Goal: Task Accomplishment & Management: Manage account settings

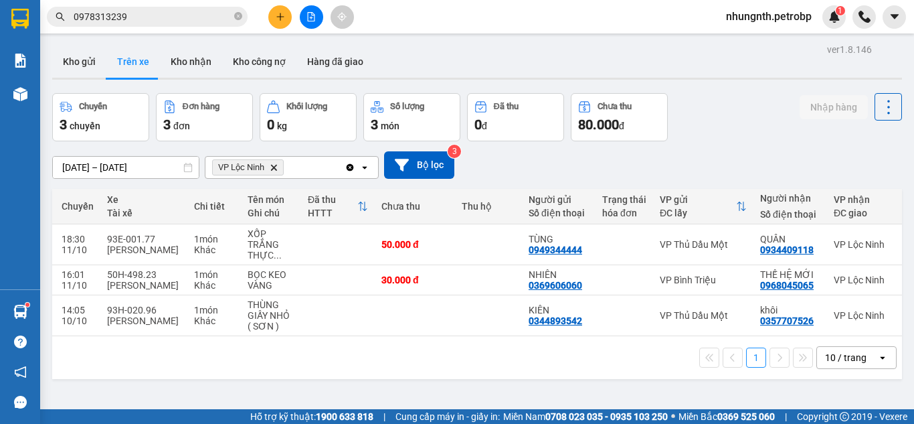
scroll to position [0, 244]
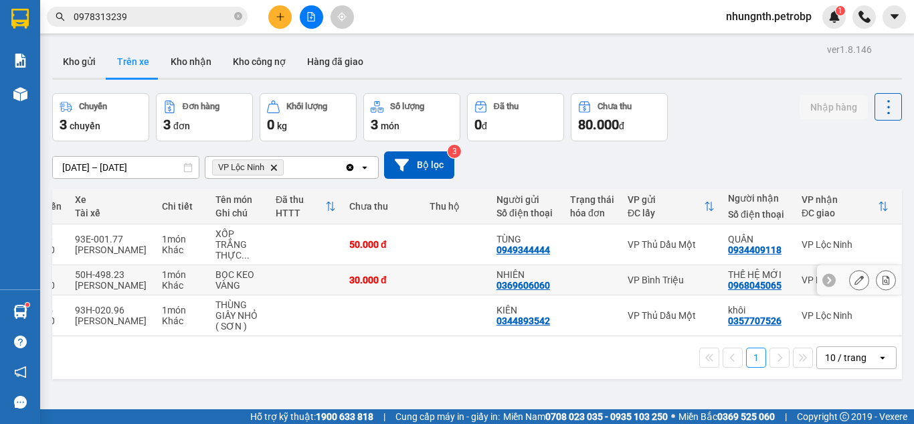
click at [882, 284] on icon at bounding box center [885, 279] width 7 height 9
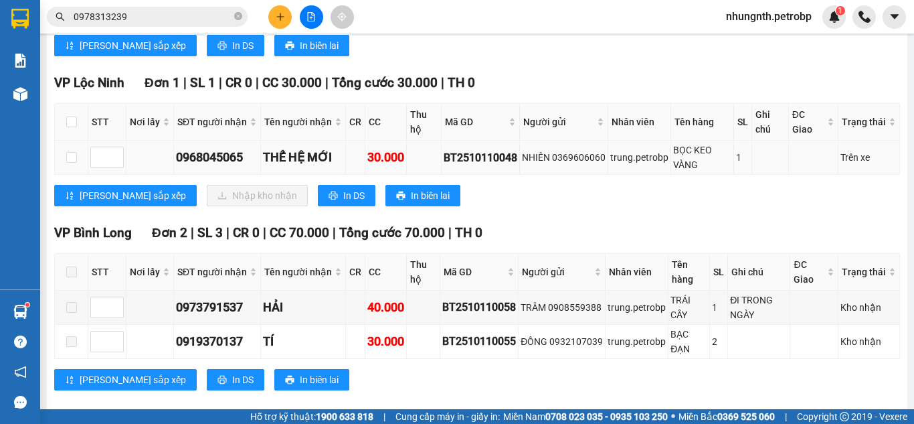
scroll to position [335, 0]
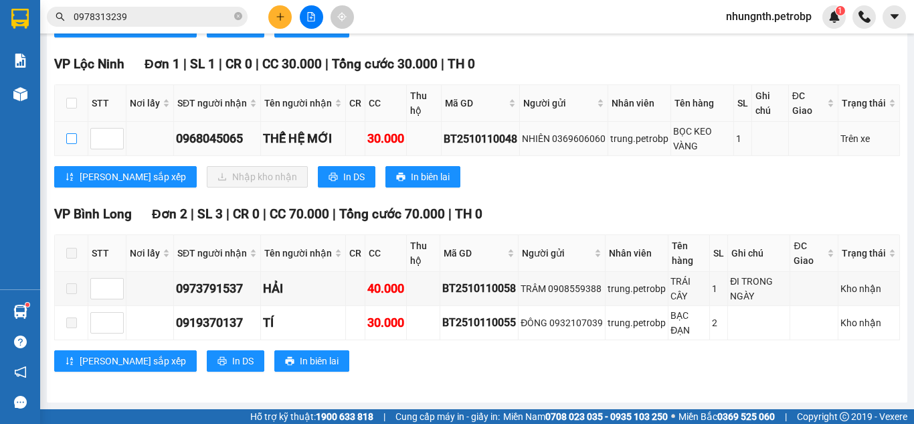
click at [73, 144] on input "checkbox" at bounding box center [71, 138] width 11 height 11
checkbox input "true"
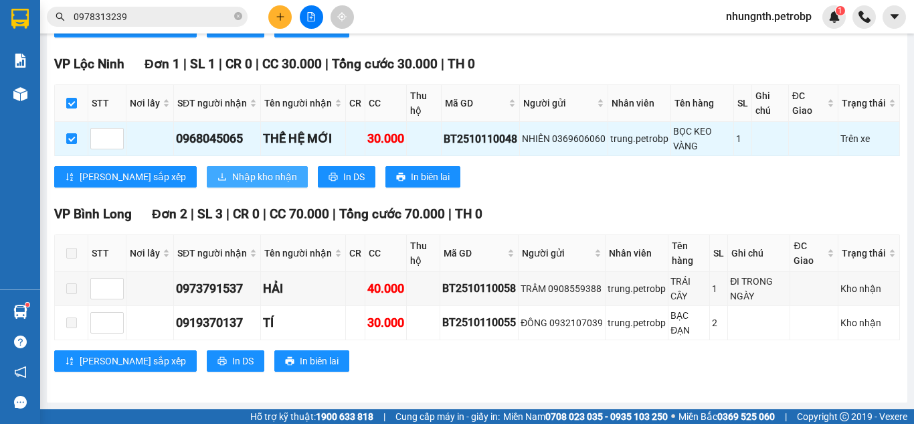
click at [207, 187] on button "Nhập kho nhận" at bounding box center [257, 176] width 101 height 21
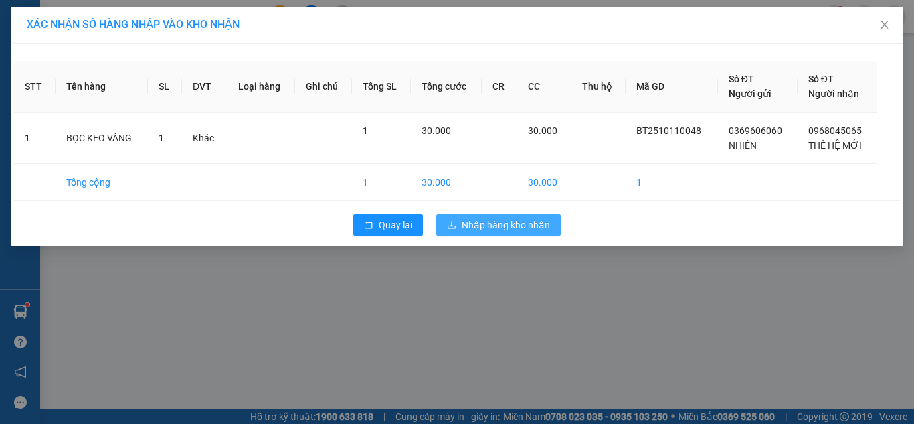
click at [476, 226] on span "Nhập hàng kho nhận" at bounding box center [506, 224] width 88 height 15
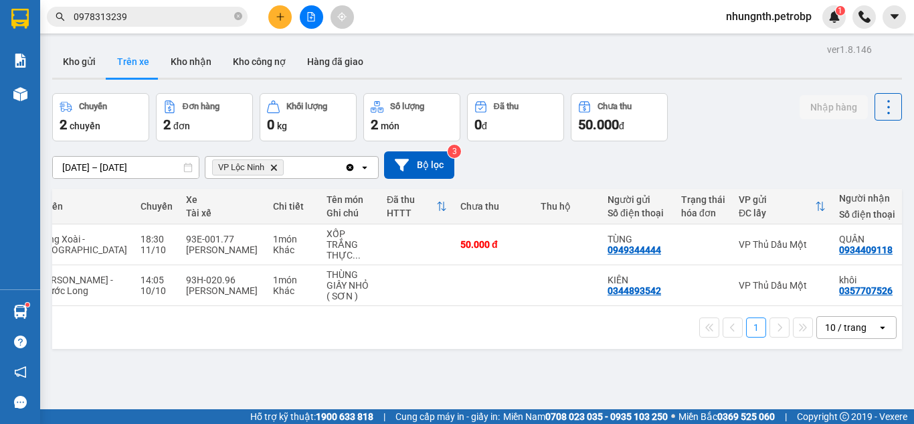
scroll to position [0, 256]
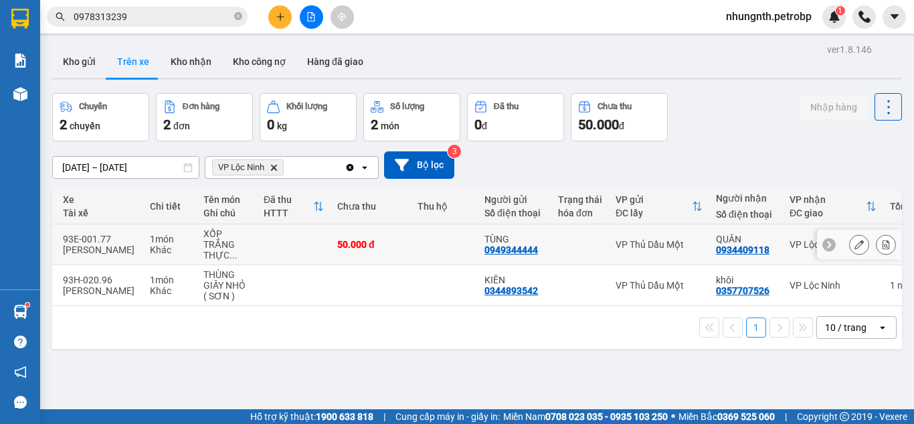
click at [882, 245] on icon at bounding box center [885, 244] width 7 height 9
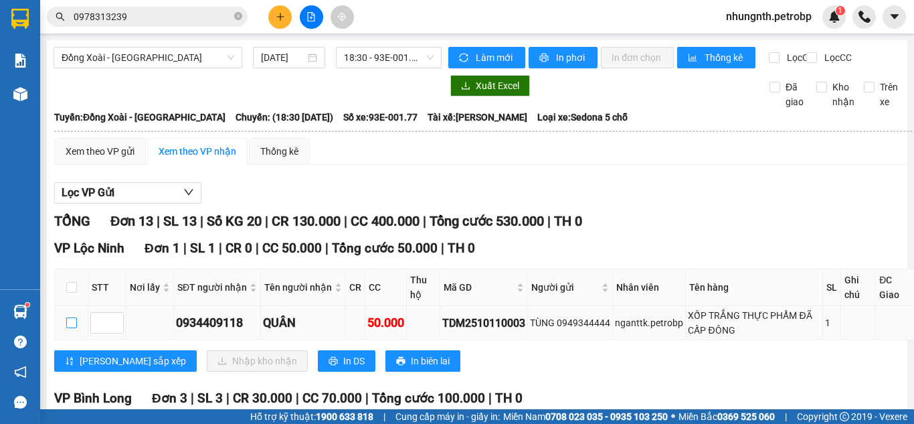
click at [72, 328] on input "checkbox" at bounding box center [71, 322] width 11 height 11
checkbox input "true"
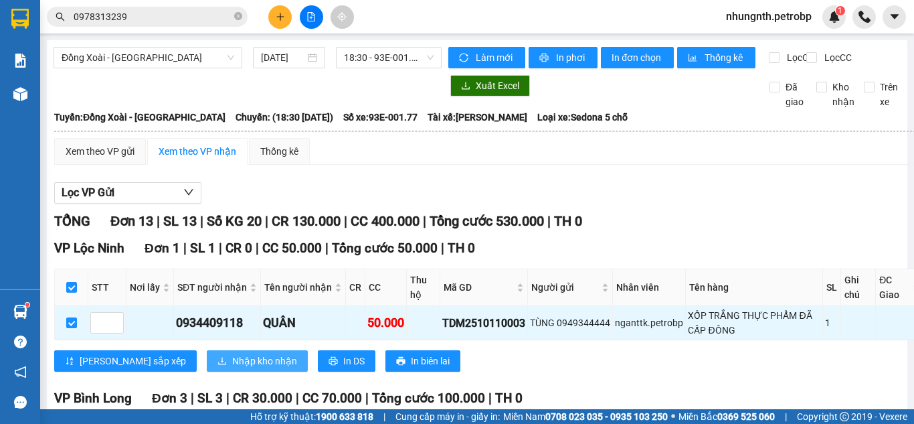
click at [232, 367] on span "Nhập kho nhận" at bounding box center [264, 360] width 65 height 15
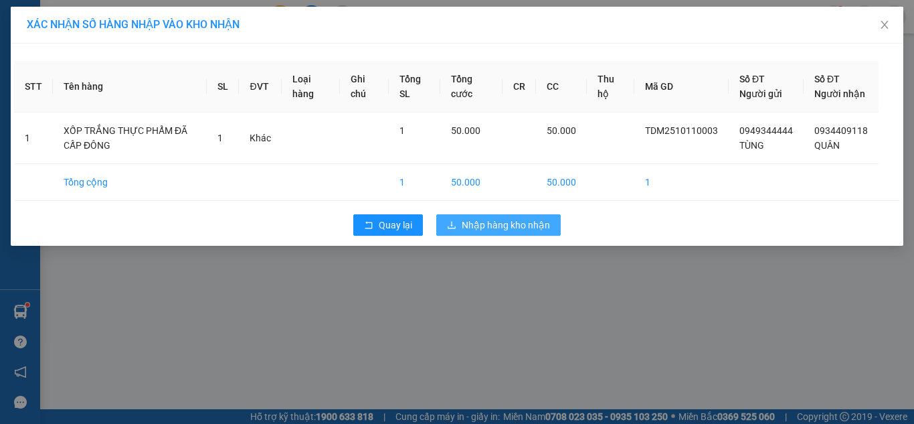
click at [492, 232] on span "Nhập hàng kho nhận" at bounding box center [506, 224] width 88 height 15
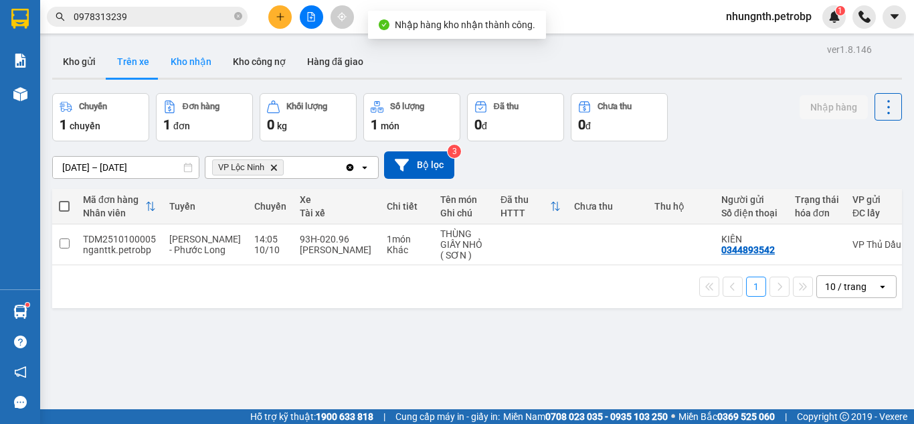
click at [198, 56] on button "Kho nhận" at bounding box center [191, 61] width 62 height 32
type input "[DATE] – [DATE]"
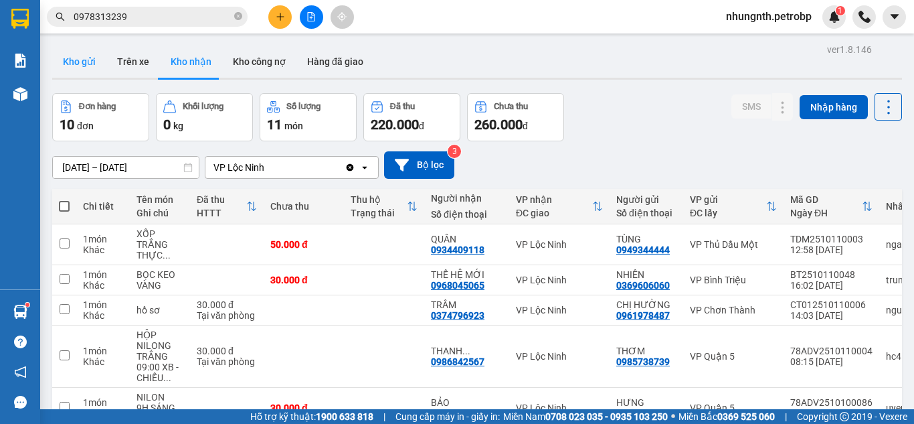
click at [86, 62] on button "Kho gửi" at bounding box center [79, 61] width 54 height 32
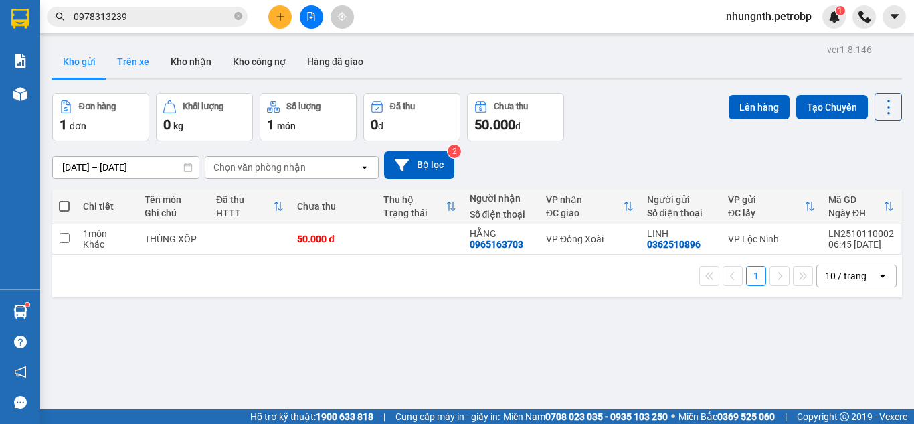
click at [143, 64] on button "Trên xe" at bounding box center [133, 61] width 54 height 32
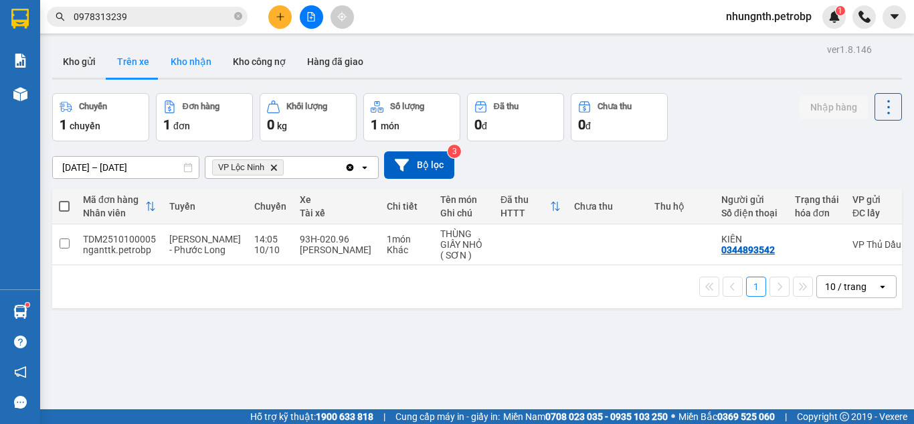
click at [207, 60] on button "Kho nhận" at bounding box center [191, 61] width 62 height 32
type input "[DATE] – [DATE]"
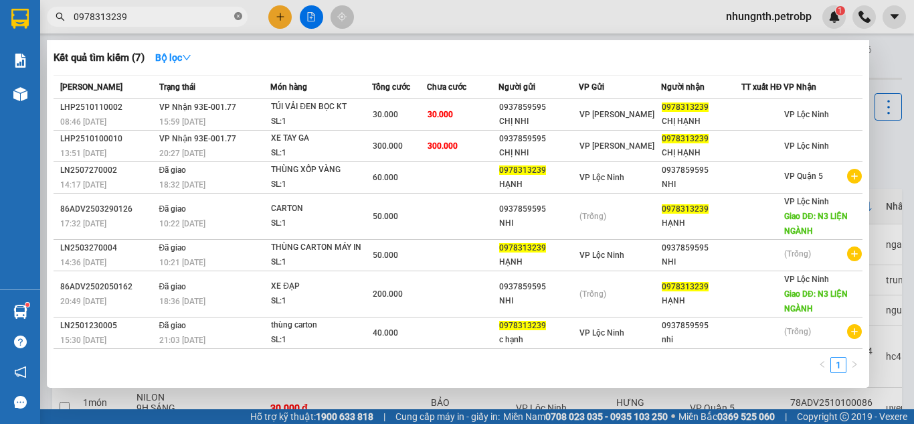
click at [236, 17] on icon "close-circle" at bounding box center [238, 16] width 8 height 8
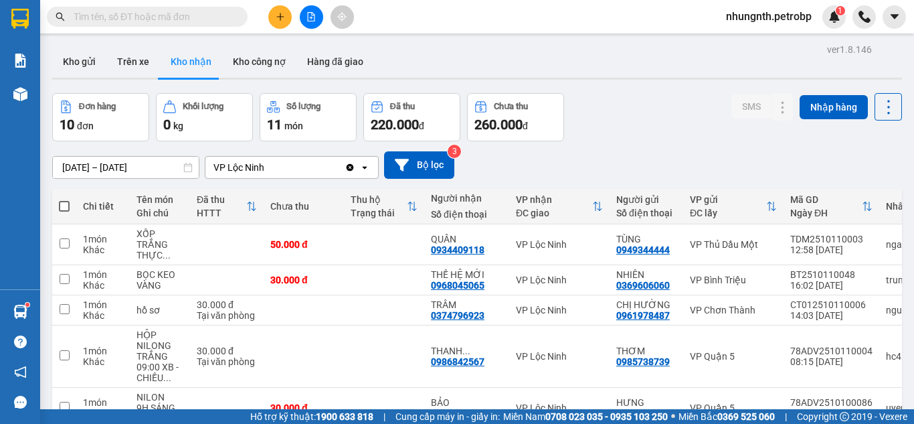
click at [145, 20] on input "text" at bounding box center [153, 16] width 158 height 15
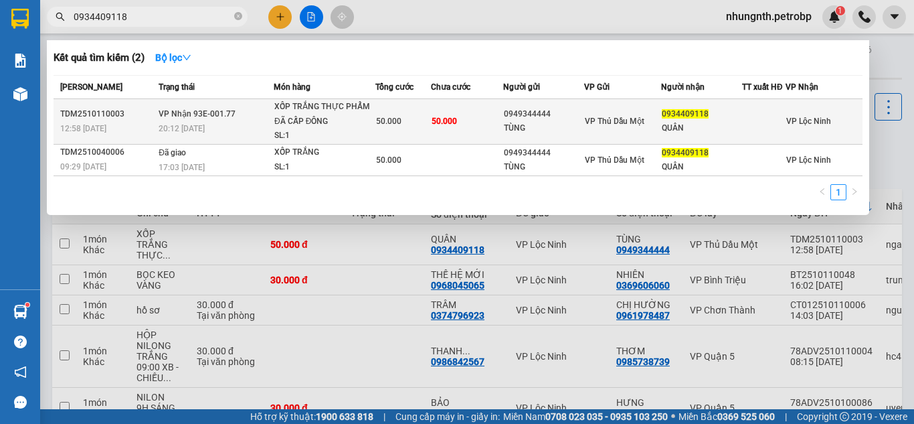
type input "0934409118"
click at [527, 132] on div "TÙNG" at bounding box center [544, 128] width 80 height 14
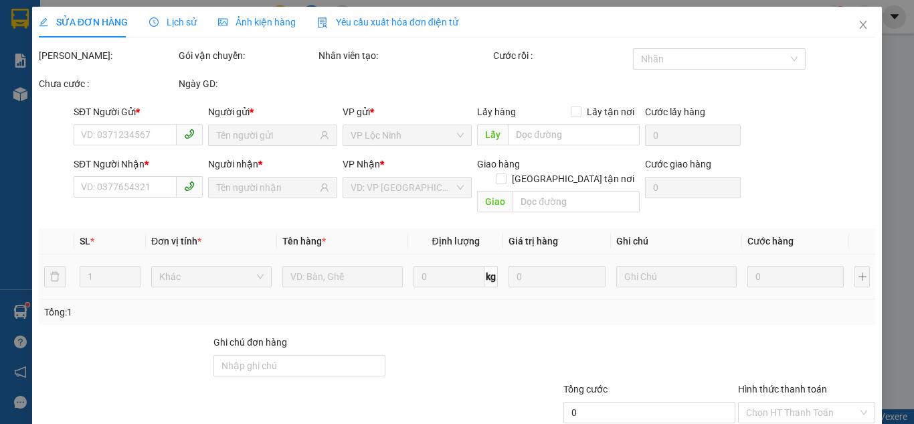
type input "0949344444"
type input "TÙNG"
type input "0934409118"
type input "QUÂN"
type input "50.000"
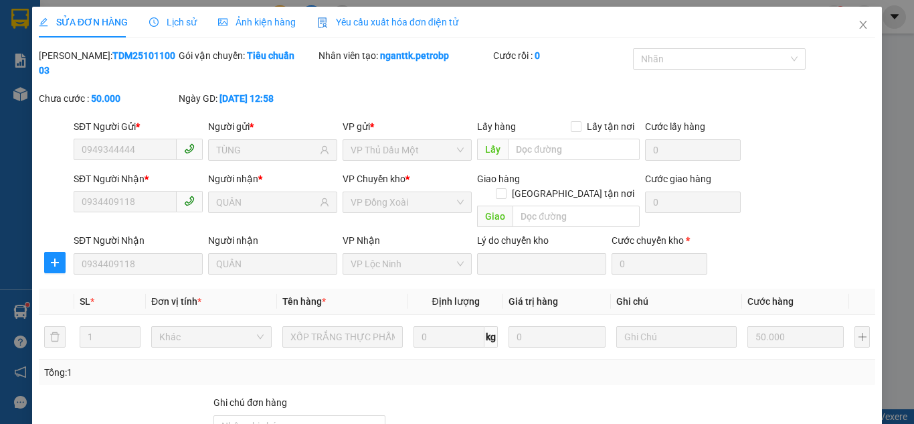
click at [161, 25] on span "Lịch sử" at bounding box center [173, 22] width 48 height 11
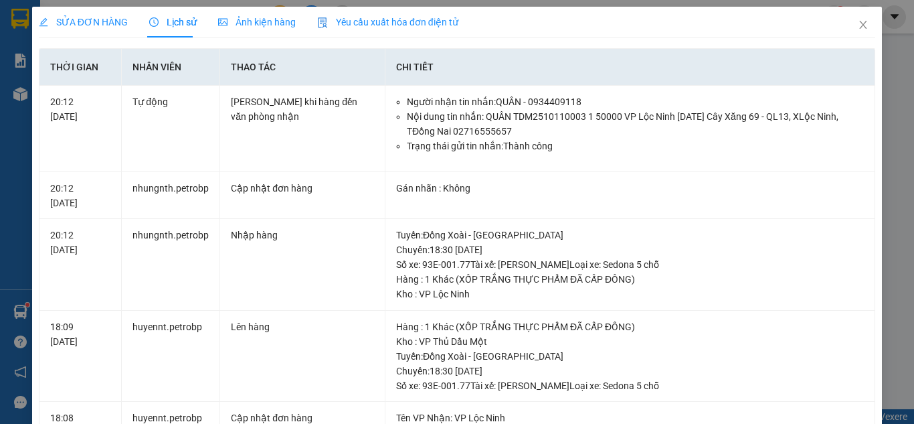
click at [95, 23] on span "SỬA ĐƠN HÀNG" at bounding box center [83, 22] width 89 height 11
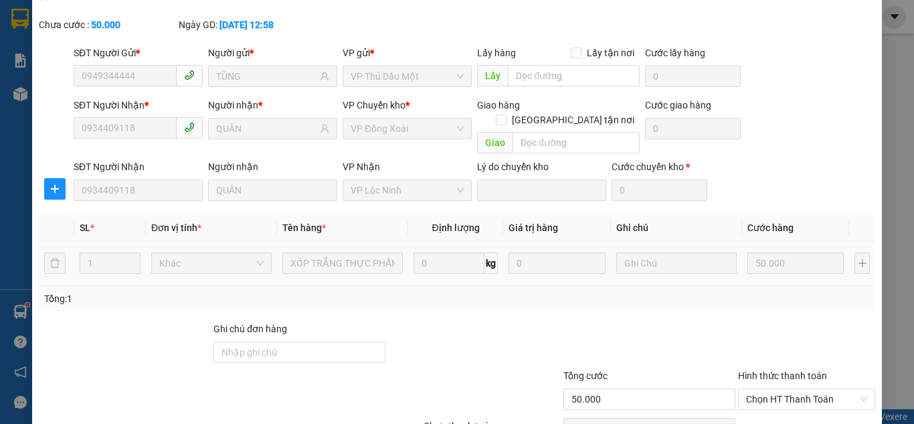
scroll to position [120, 0]
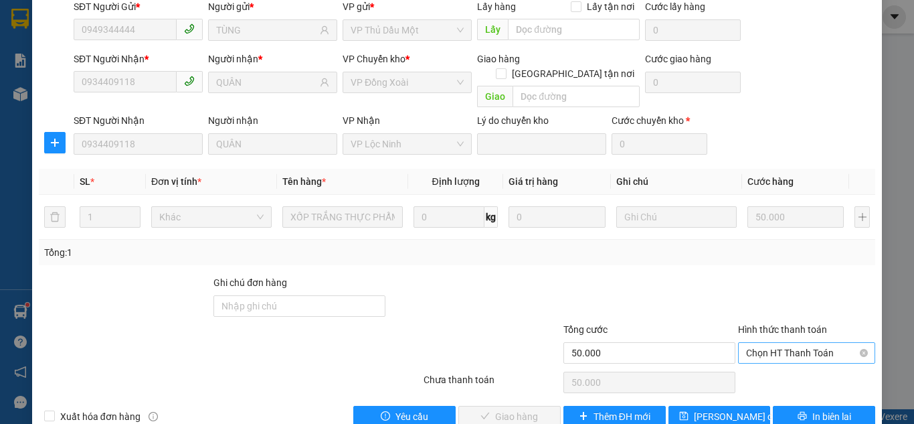
click at [753, 343] on span "Chọn HT Thanh Toán" at bounding box center [806, 353] width 121 height 20
click at [752, 347] on div "Tại văn phòng" at bounding box center [799, 350] width 120 height 15
type input "0"
click at [500, 409] on span "Giao hàng" at bounding box center [516, 416] width 43 height 15
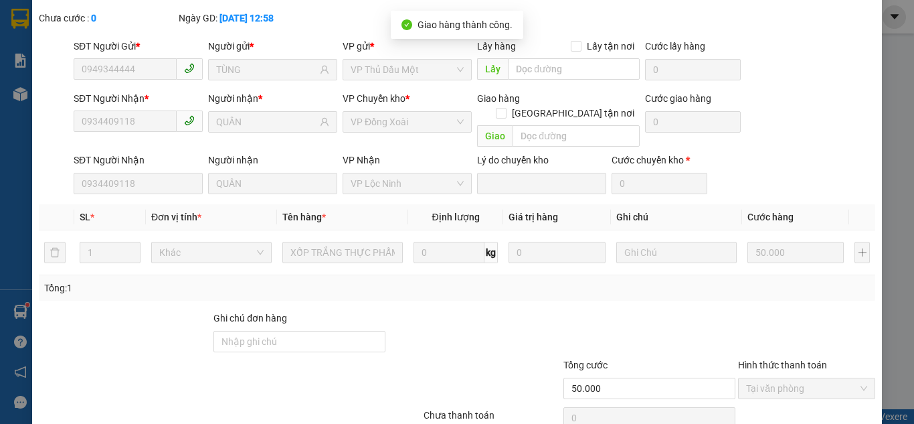
scroll to position [0, 0]
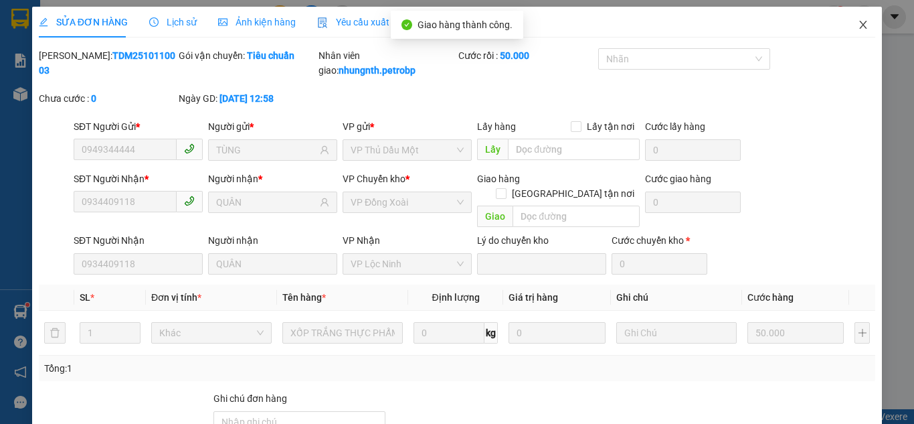
click at [858, 25] on icon "close" at bounding box center [863, 24] width 11 height 11
